Goal: Navigation & Orientation: Go to known website

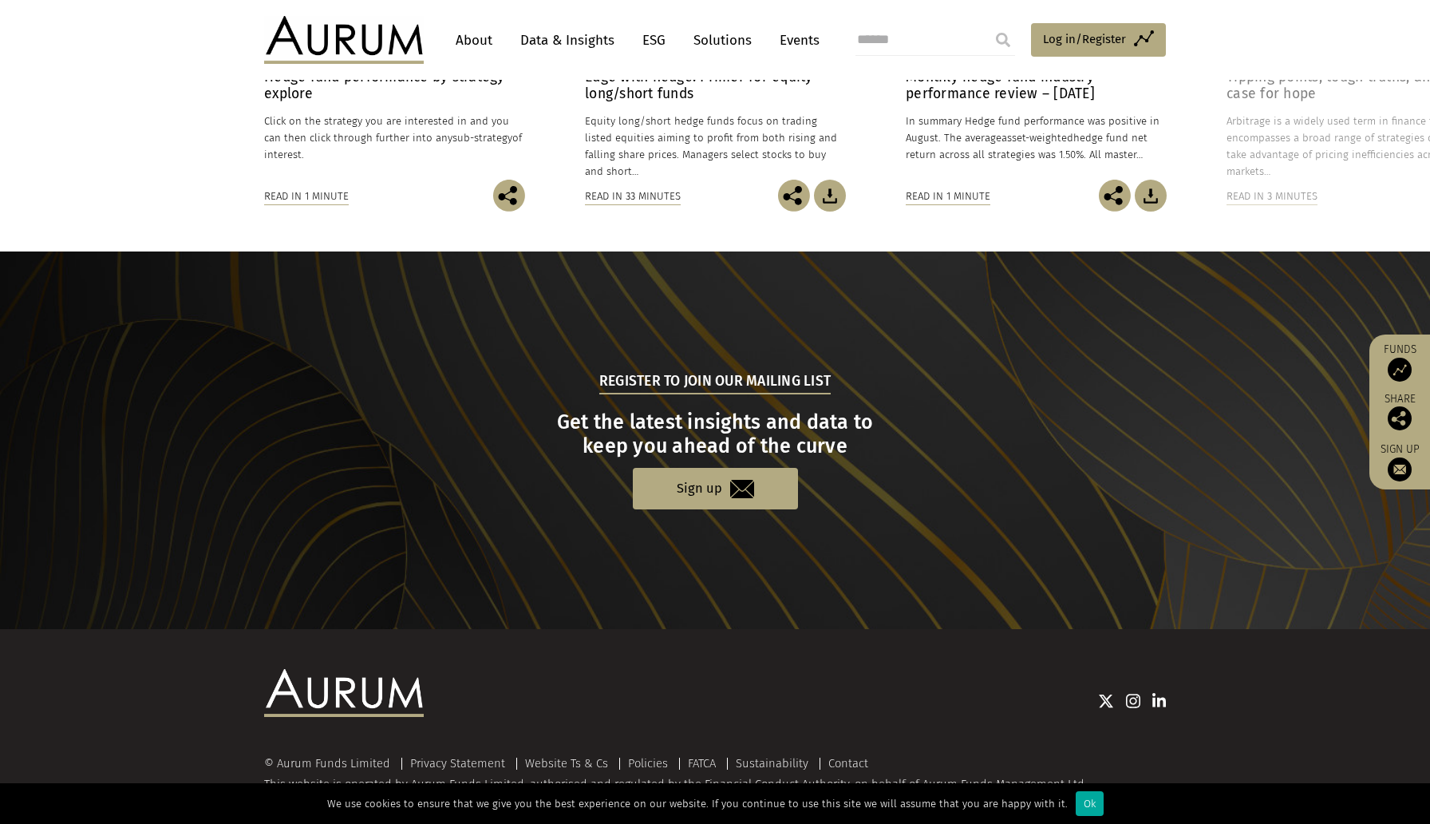
scroll to position [1421, 0]
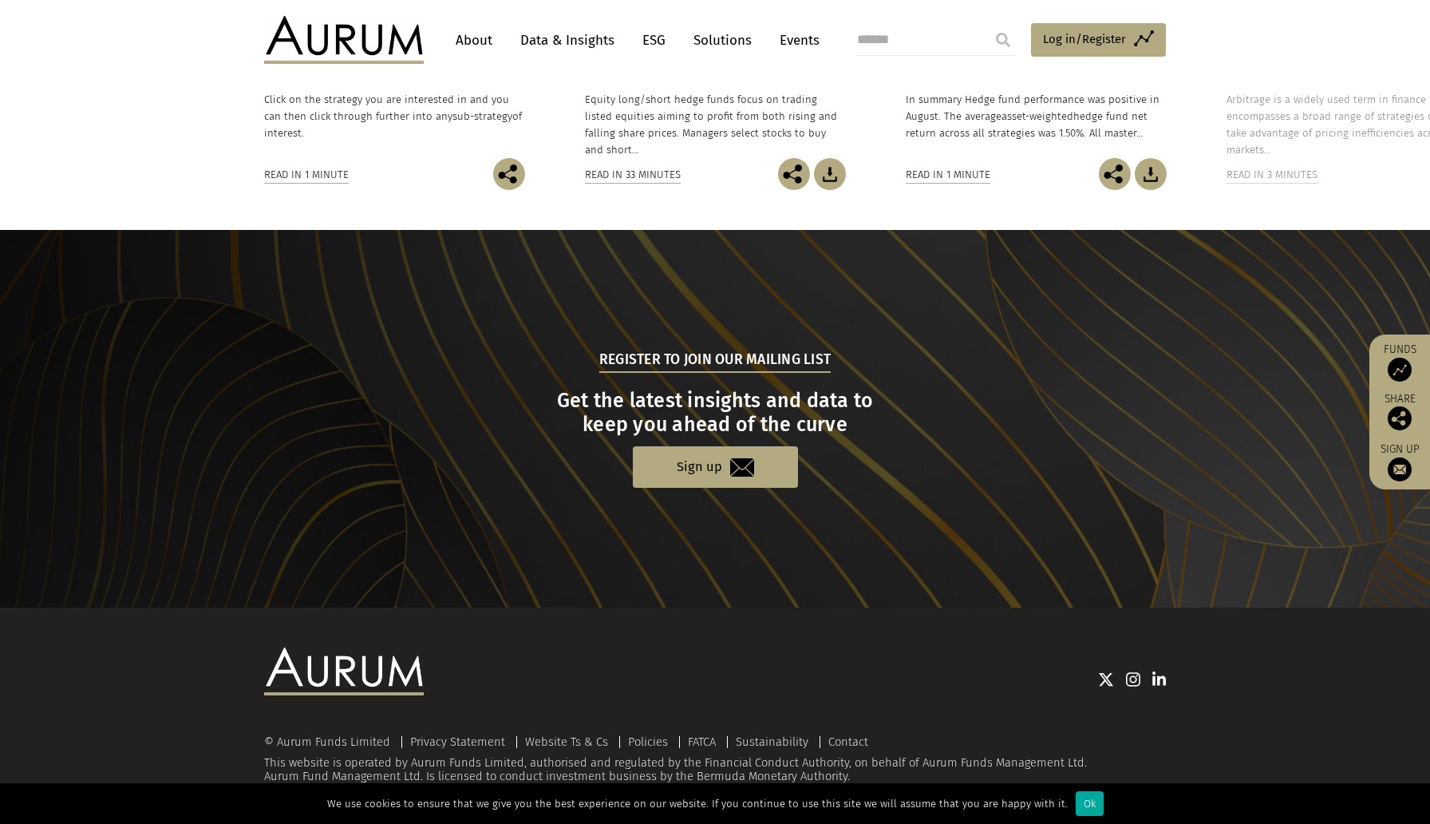
click at [365, 680] on img at bounding box center [344, 671] width 160 height 48
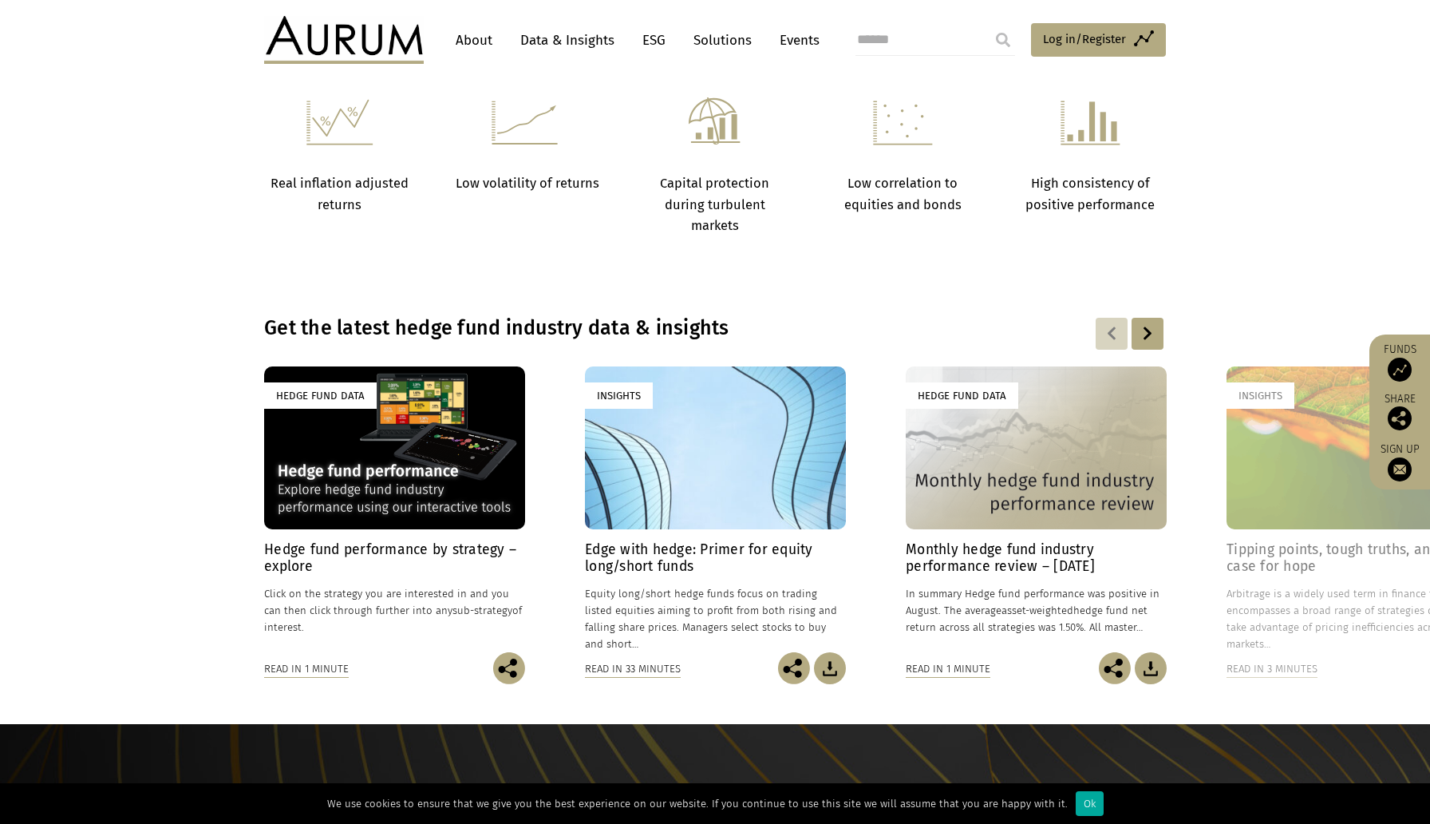
scroll to position [928, 0]
